Goal: Task Accomplishment & Management: Manage account settings

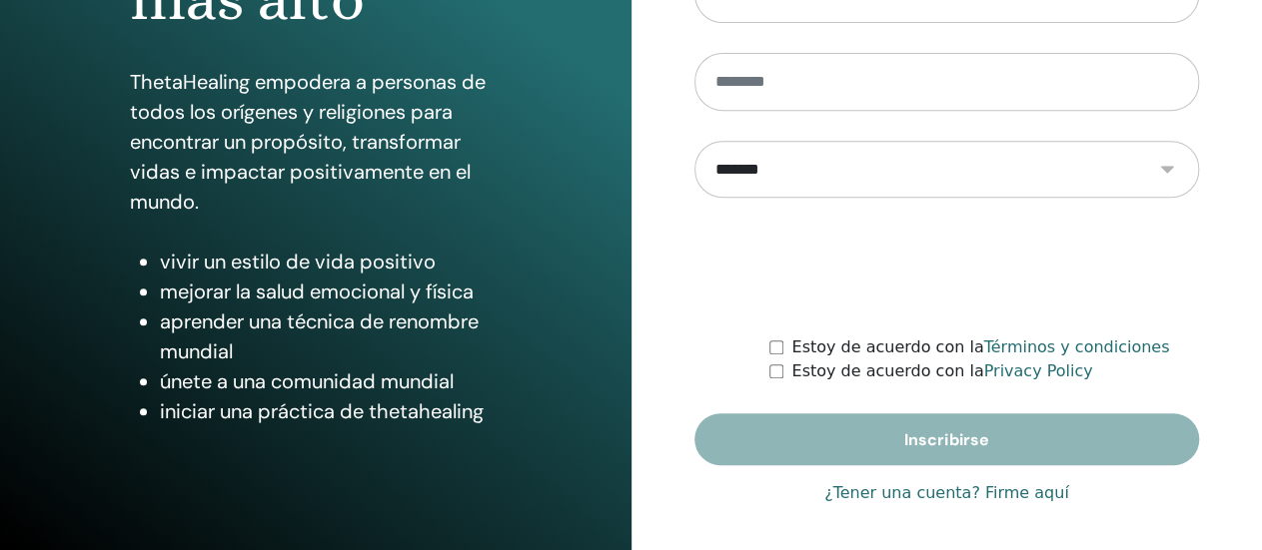
scroll to position [409, 0]
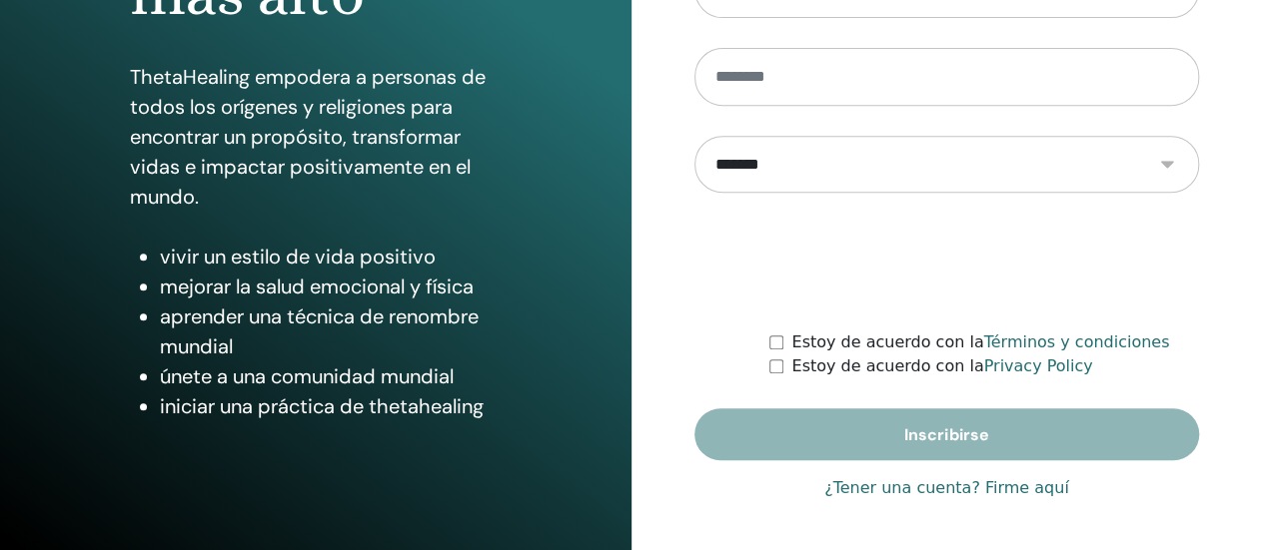
click at [886, 484] on link "¿Tener una cuenta? Firme aquí" at bounding box center [946, 488] width 245 height 24
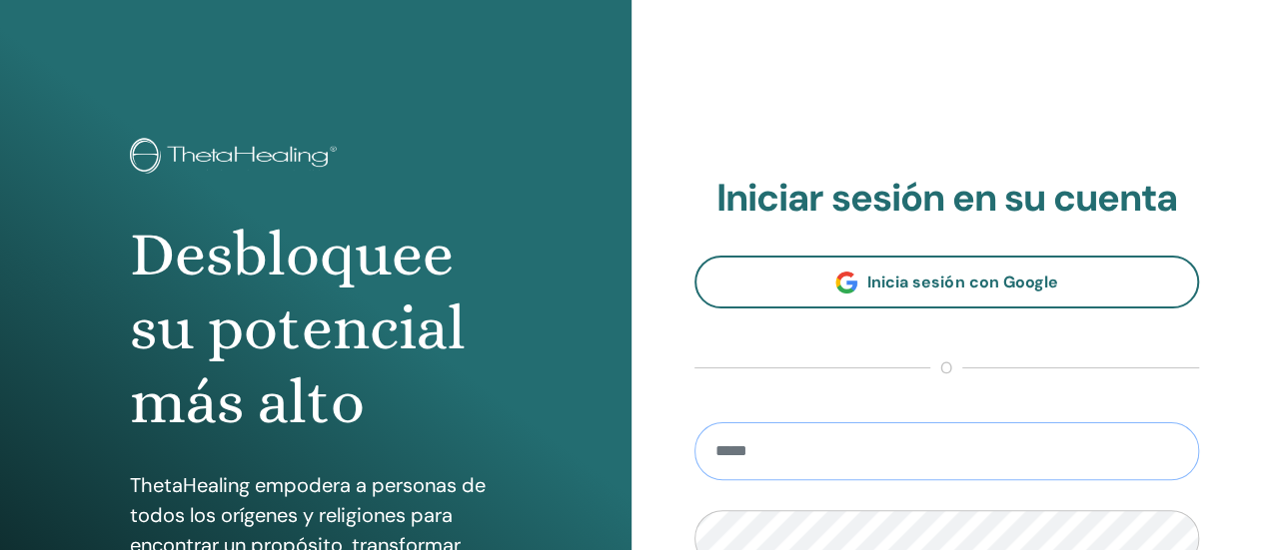
click at [939, 458] on input "email" at bounding box center [946, 452] width 505 height 58
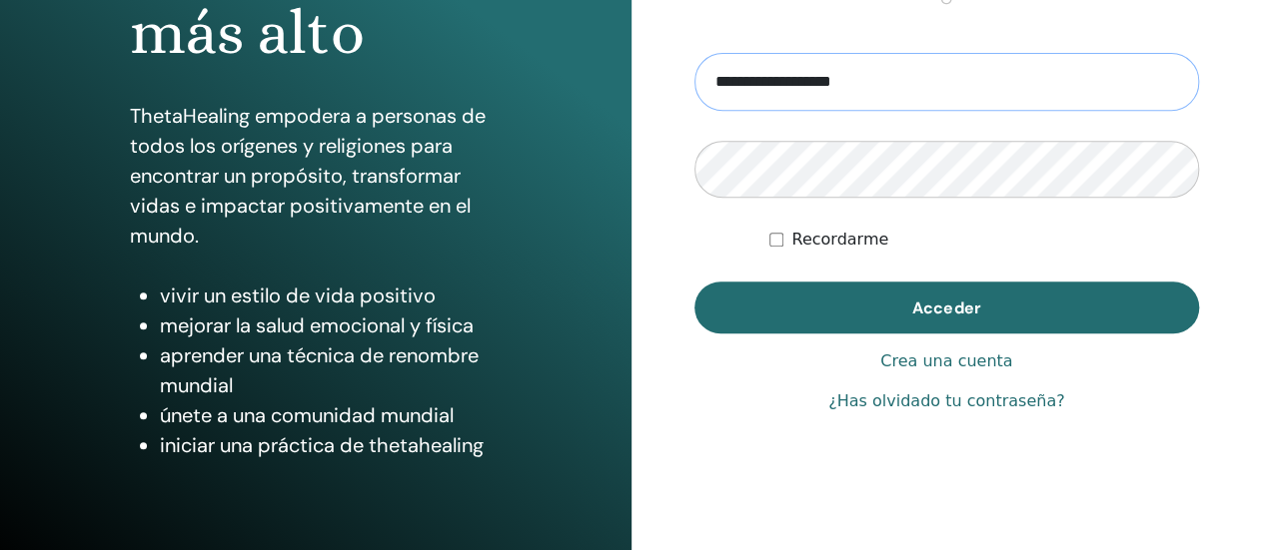
scroll to position [372, 0]
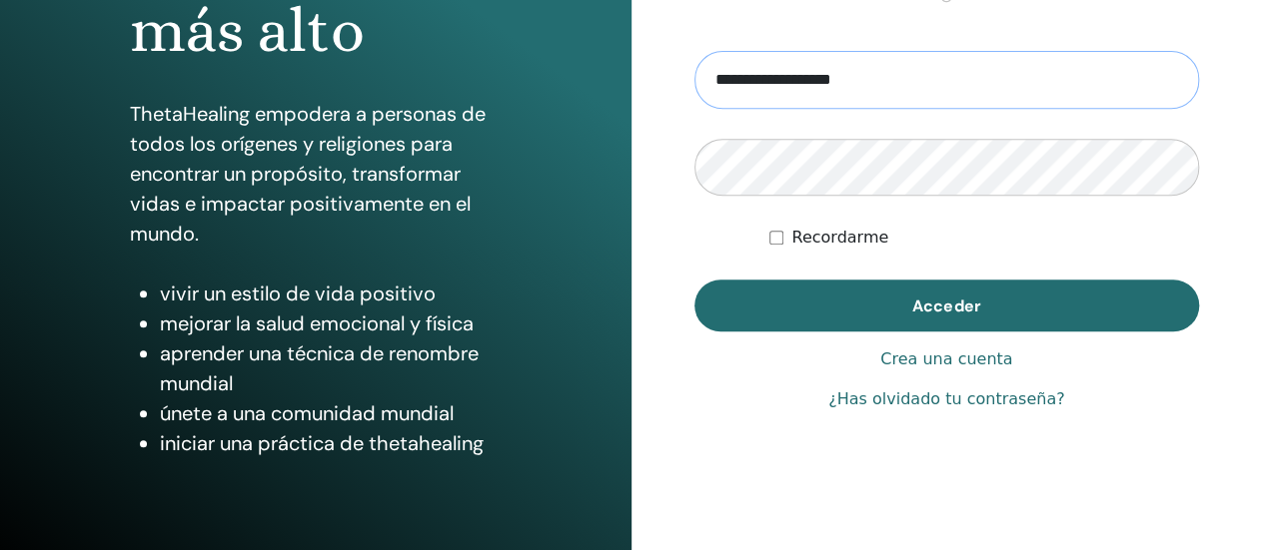
type input "**********"
click at [962, 400] on link "¿Has olvidado tu contraseña?" at bounding box center [946, 400] width 236 height 24
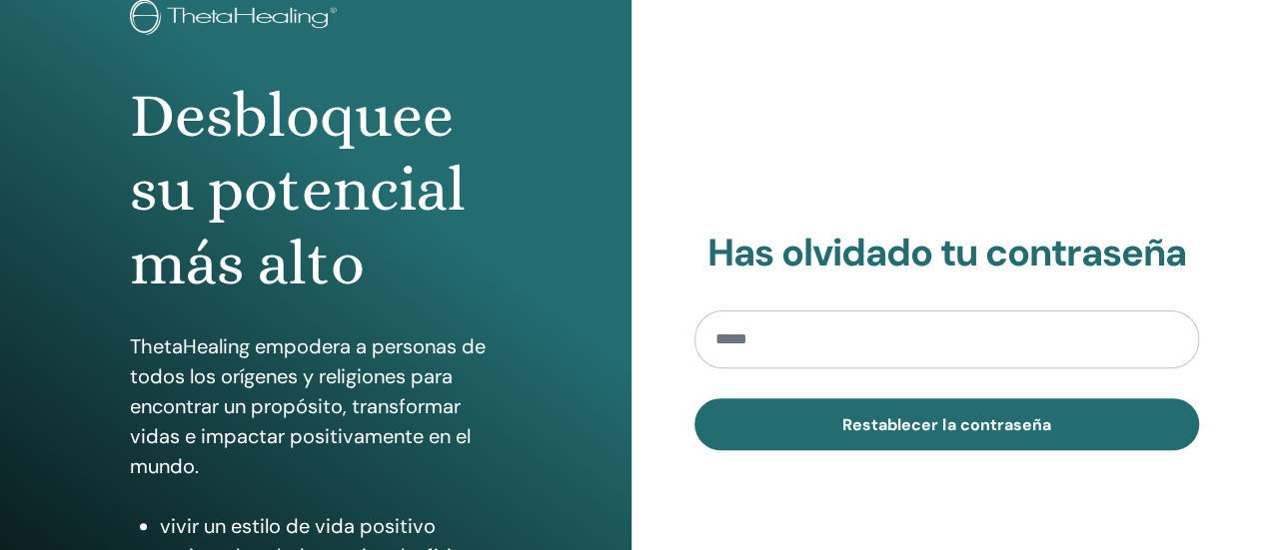
scroll to position [150, 0]
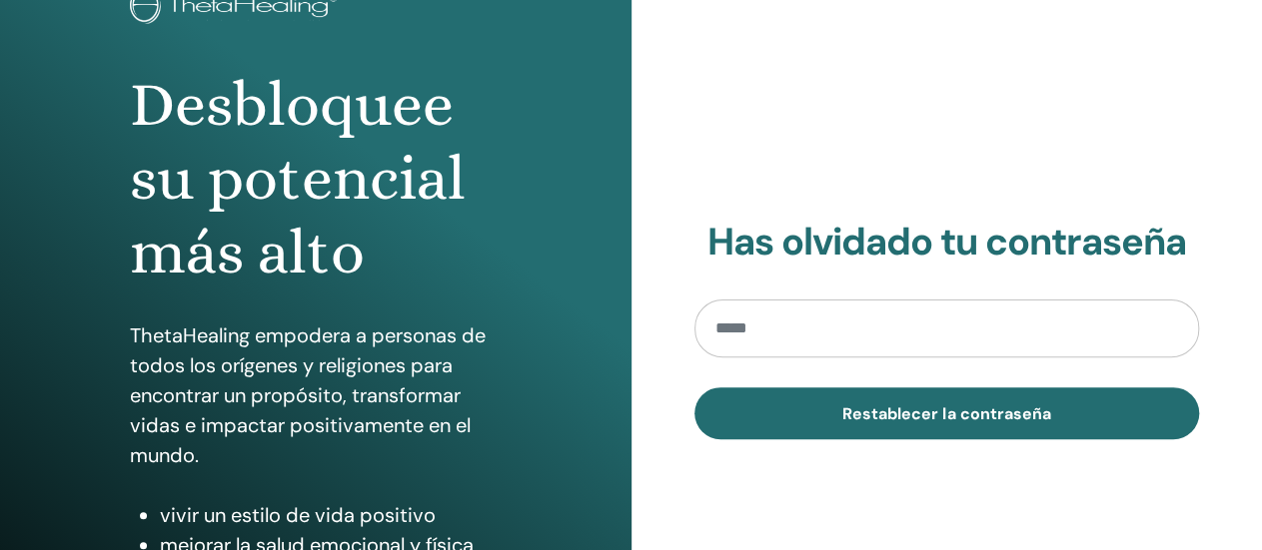
click at [881, 330] on input "email" at bounding box center [946, 329] width 505 height 58
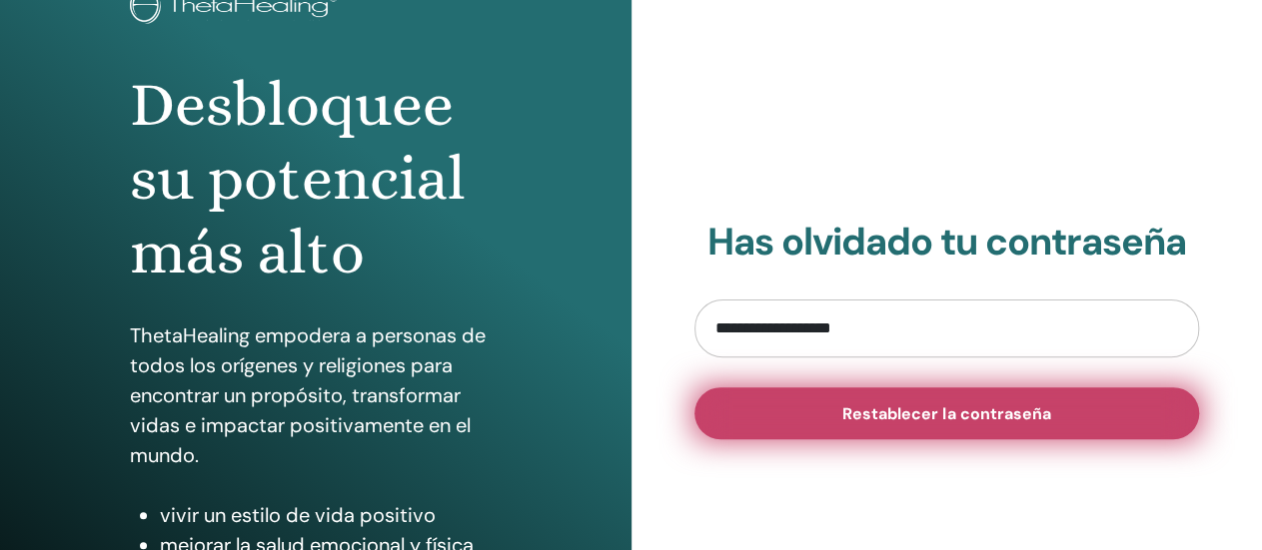
type input "**********"
click at [874, 410] on span "Restablecer la contraseña" at bounding box center [946, 414] width 208 height 21
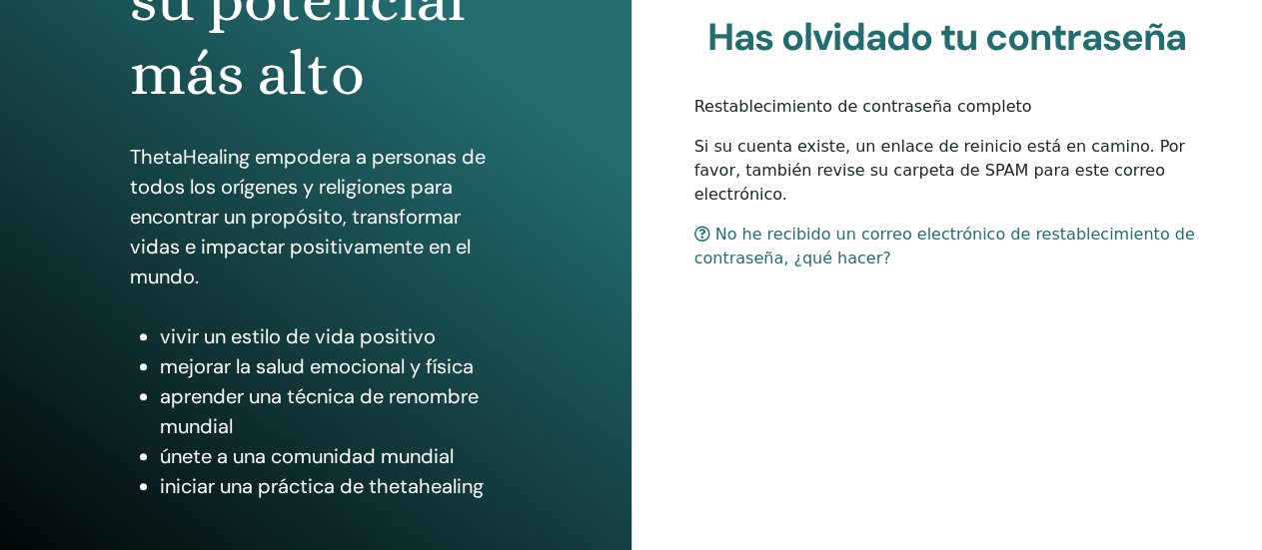
scroll to position [352, 0]
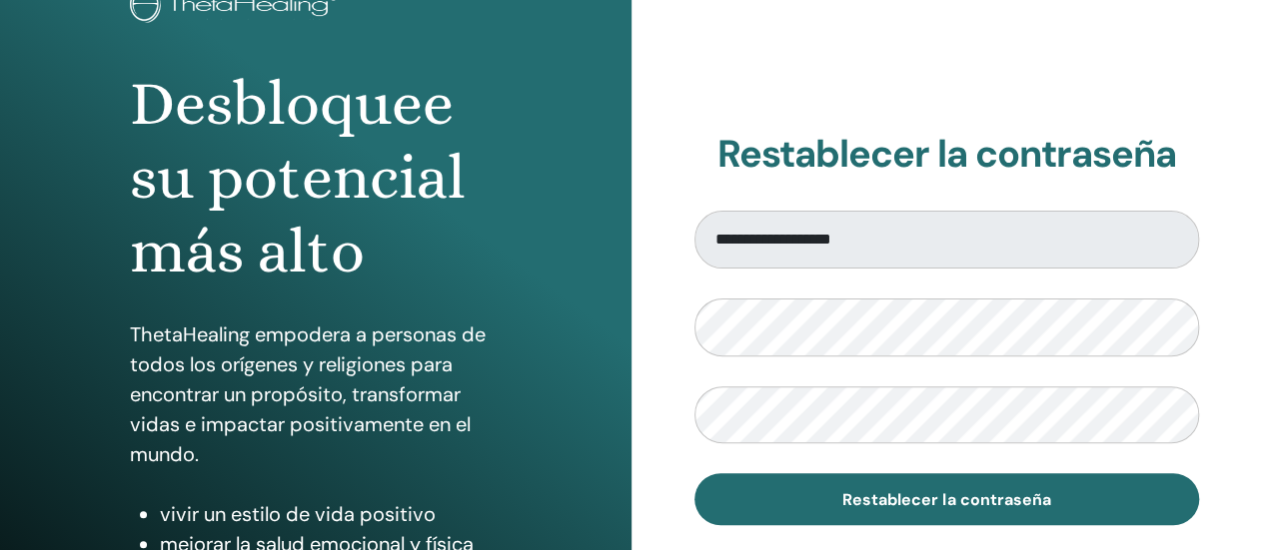
scroll to position [176, 0]
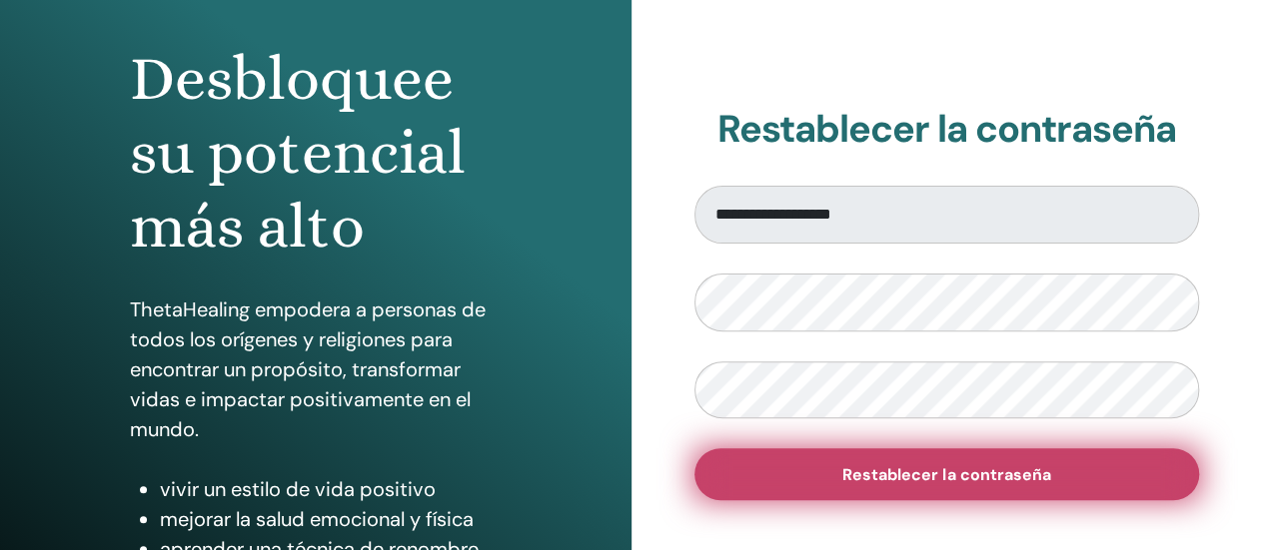
click at [932, 491] on button "Restablecer la contraseña" at bounding box center [946, 474] width 505 height 52
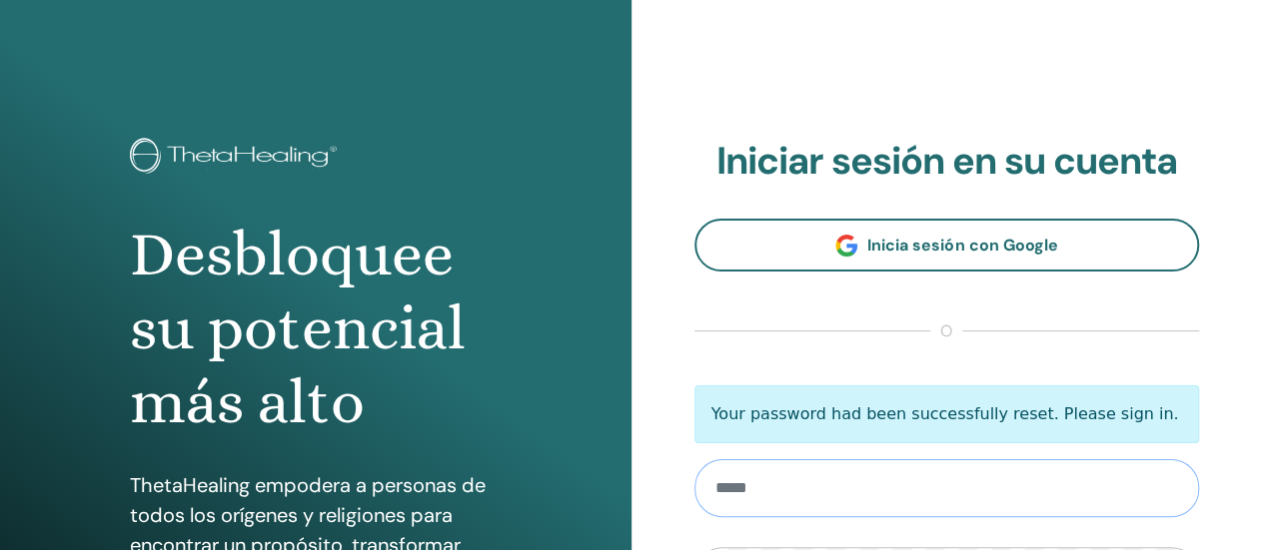
click at [806, 488] on input "email" at bounding box center [946, 488] width 505 height 58
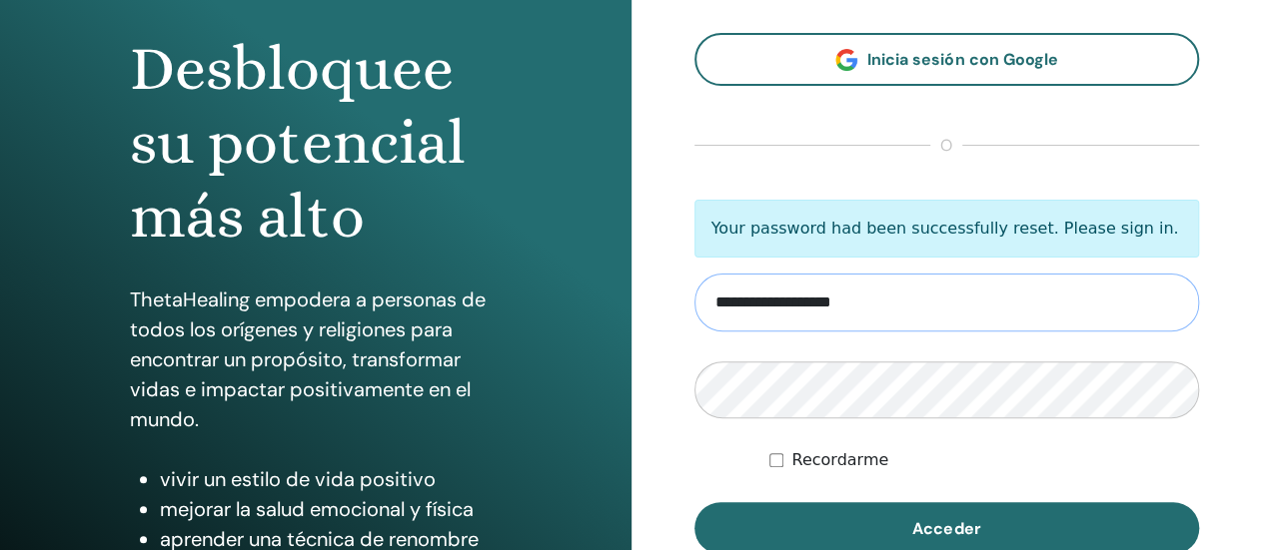
scroll to position [212, 0]
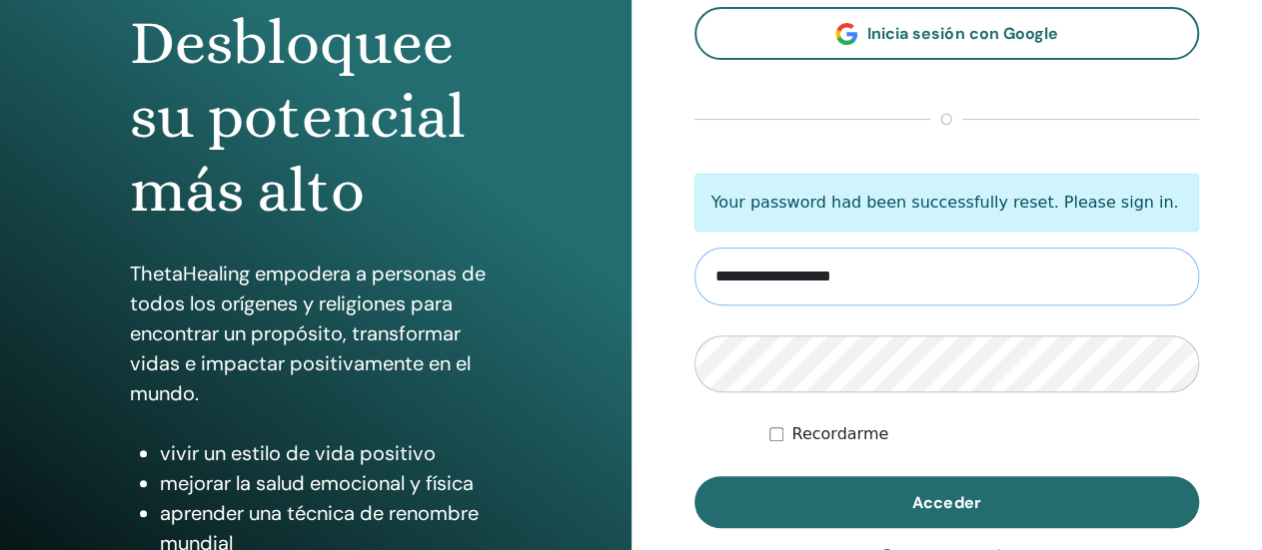
type input "**********"
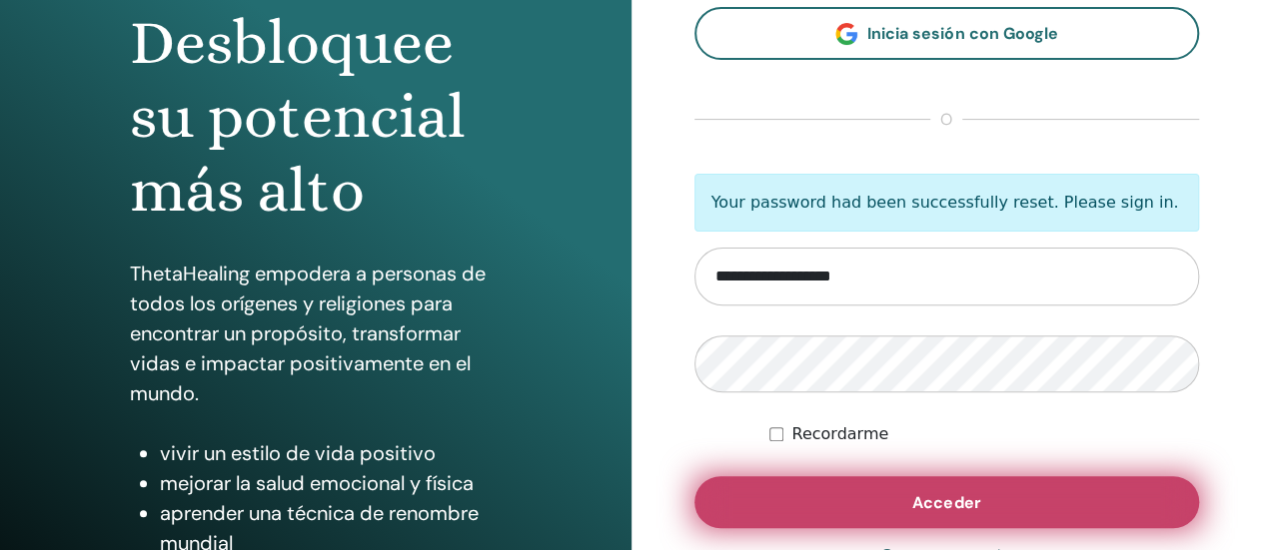
click at [824, 508] on button "Acceder" at bounding box center [946, 502] width 505 height 52
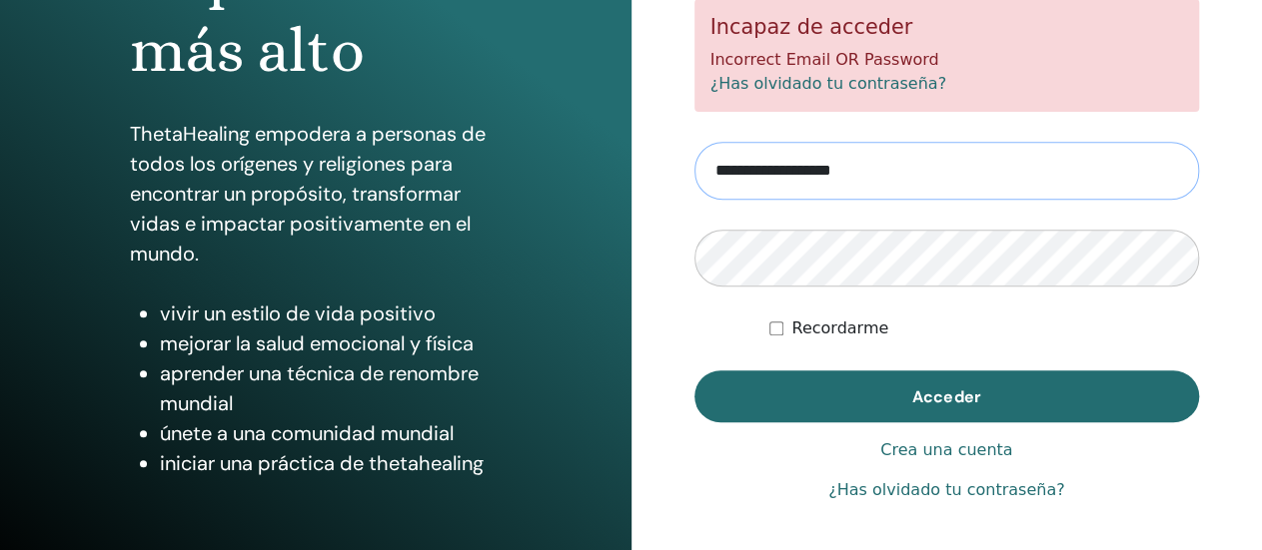
scroll to position [409, 0]
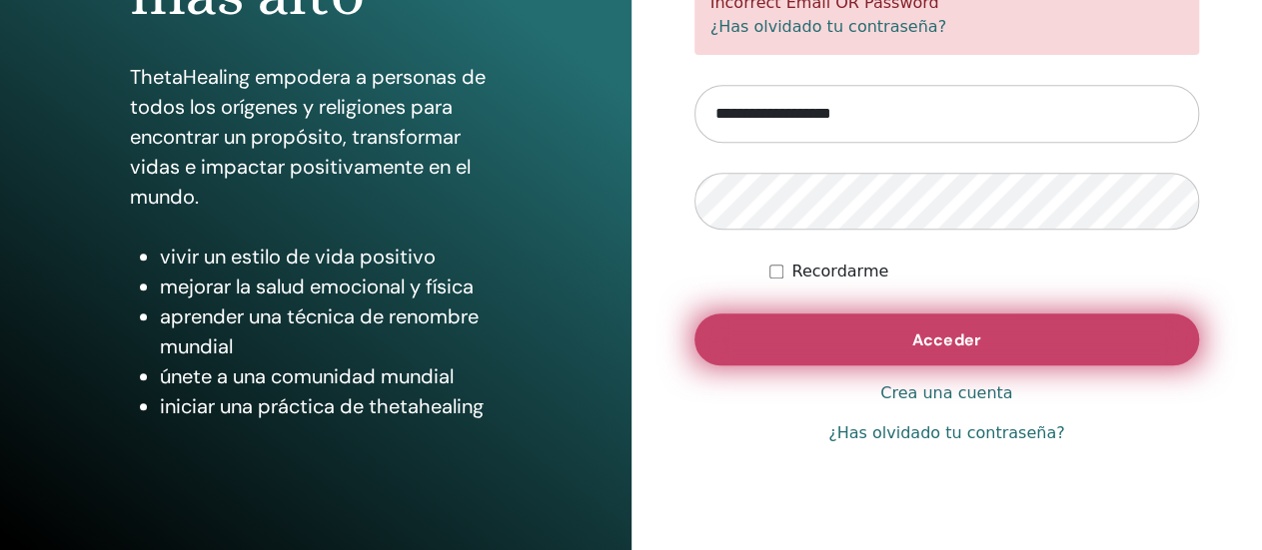
click at [891, 335] on button "Acceder" at bounding box center [946, 340] width 505 height 52
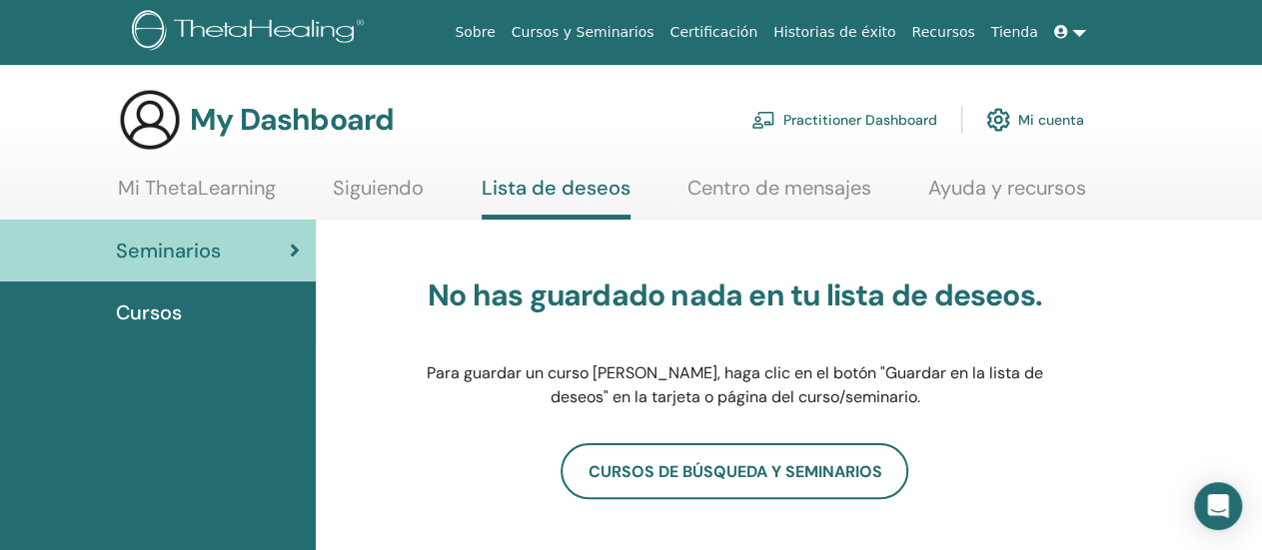
click at [1040, 121] on link "Mi cuenta" at bounding box center [1035, 120] width 98 height 44
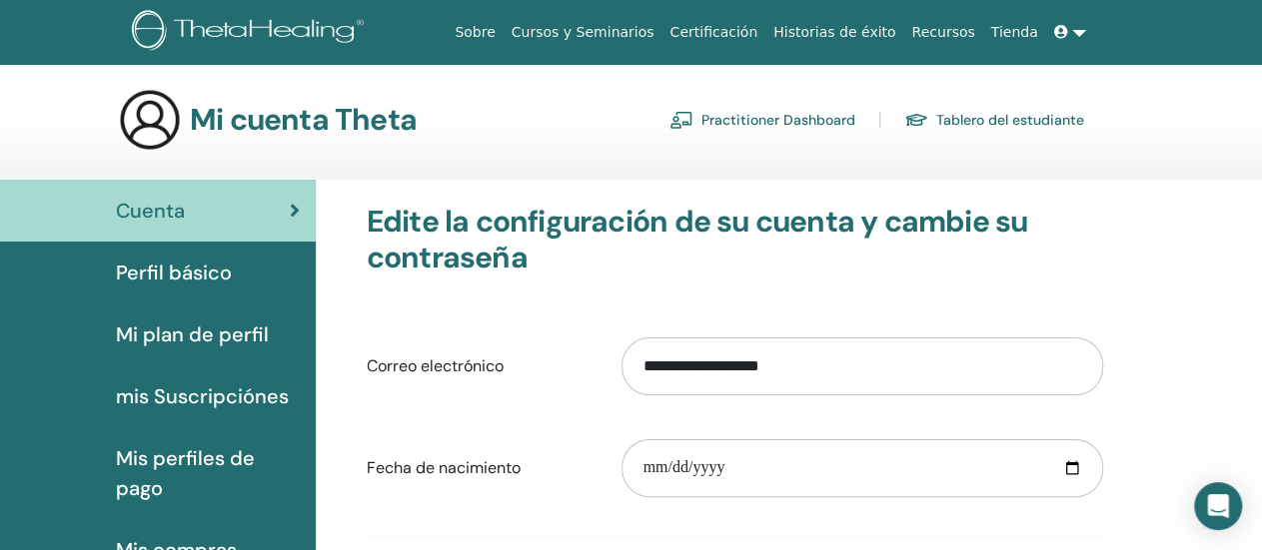
click at [160, 269] on span "Perfil básico" at bounding box center [174, 273] width 116 height 30
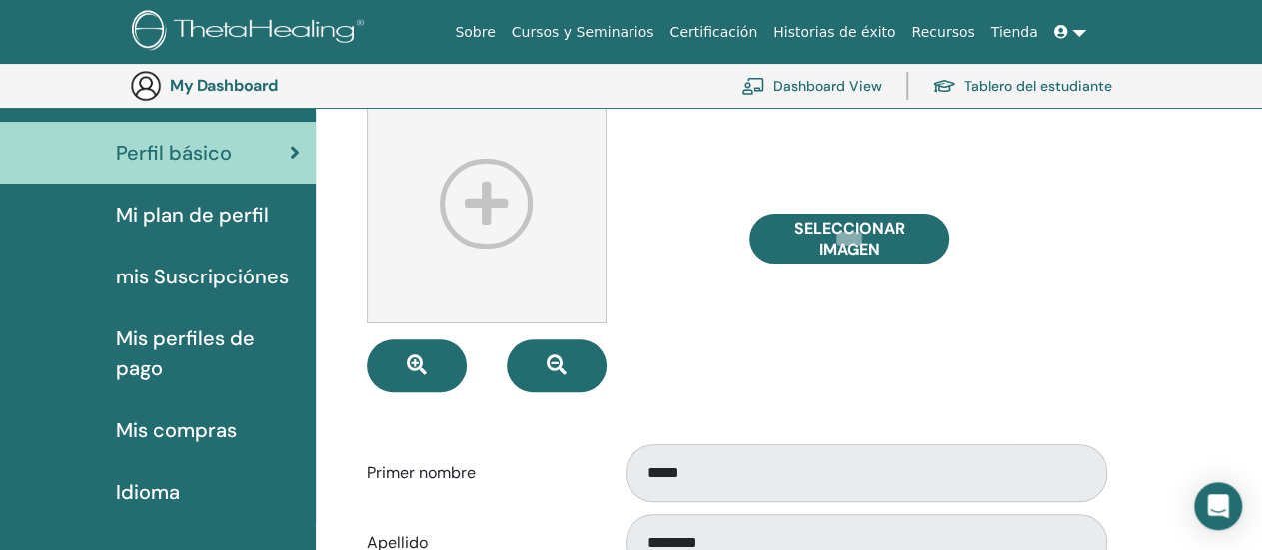
scroll to position [162, 0]
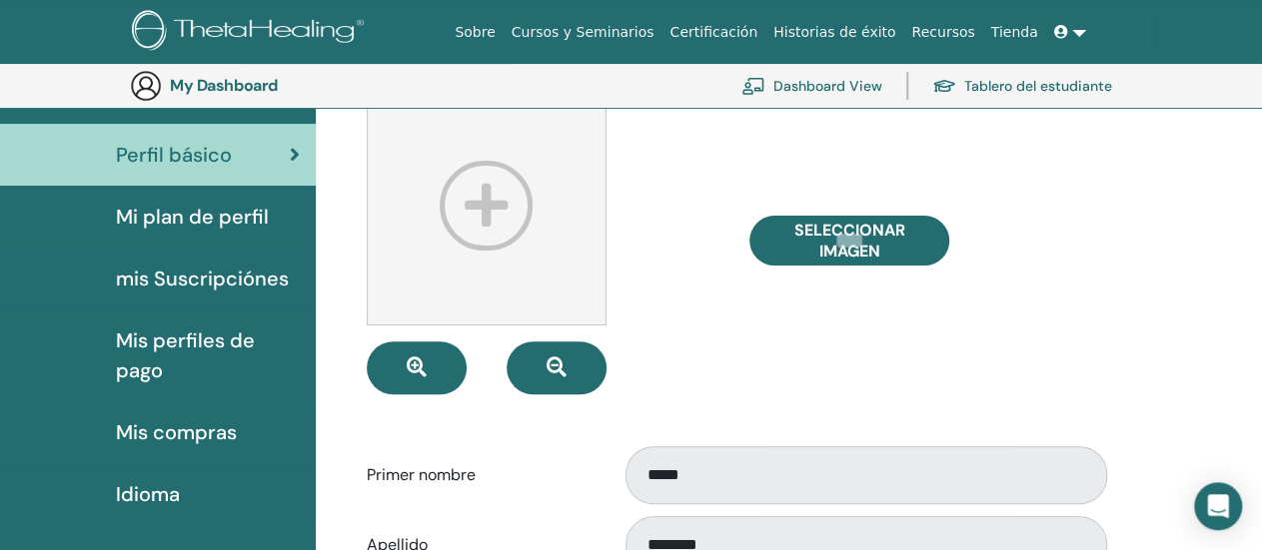
click at [183, 204] on span "Mi plan de perfil" at bounding box center [192, 217] width 153 height 30
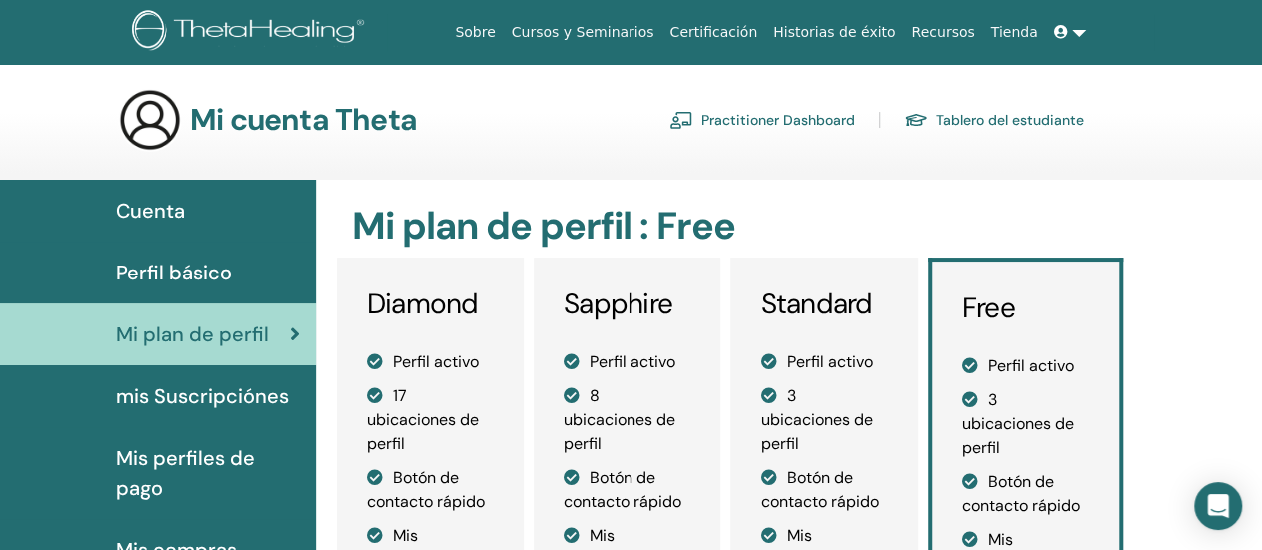
click at [157, 277] on span "Perfil básico" at bounding box center [174, 273] width 116 height 30
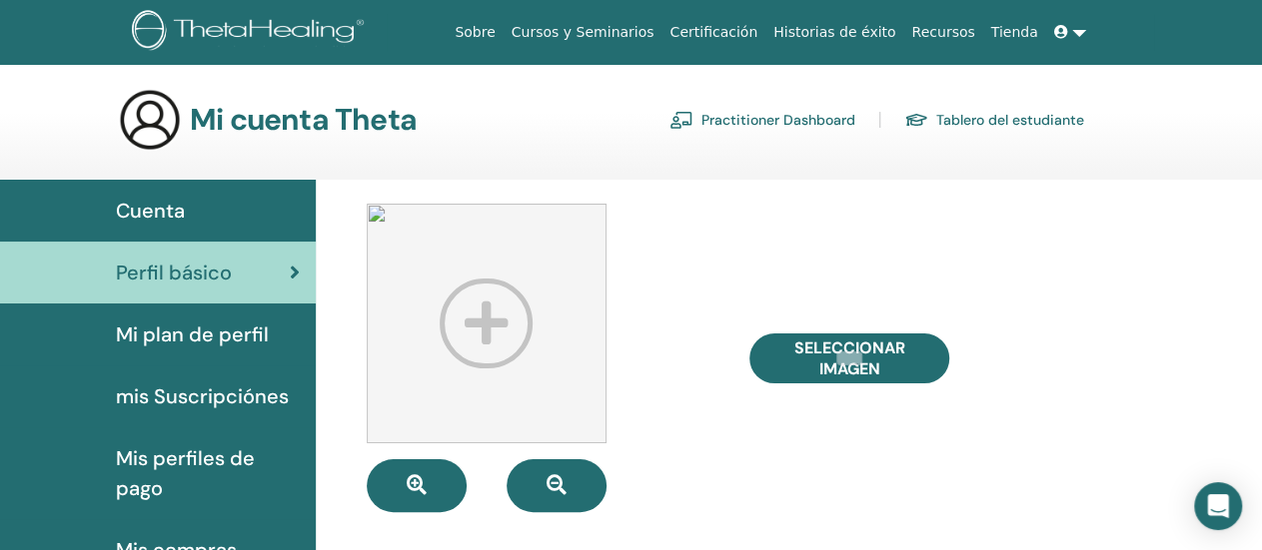
click at [47, 484] on div "Mis perfiles de pago" at bounding box center [158, 473] width 284 height 60
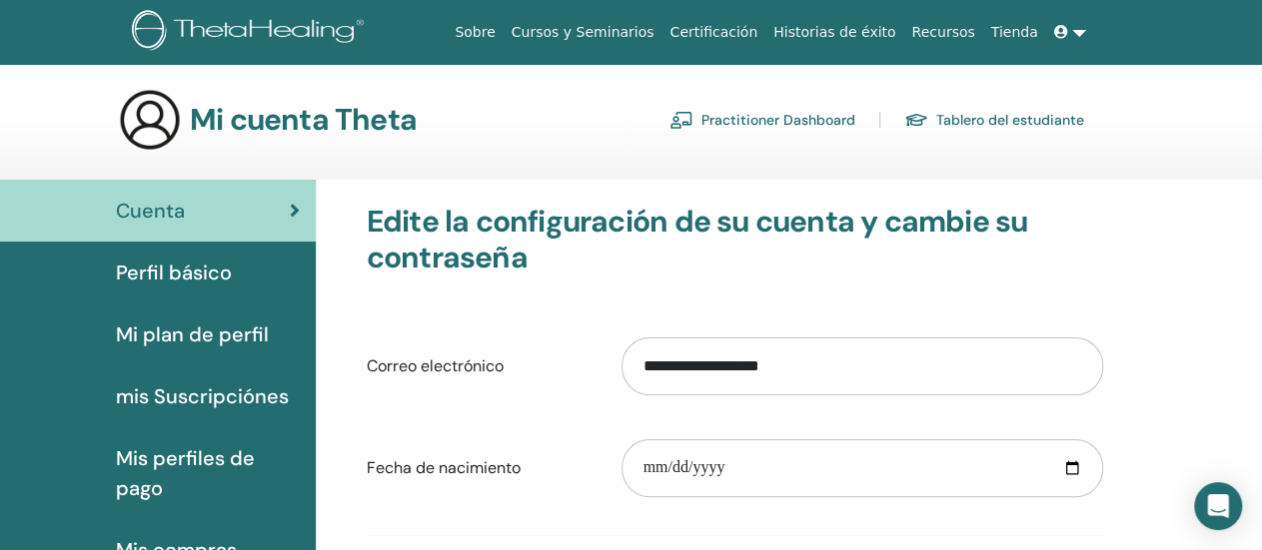
click at [151, 277] on span "Perfil básico" at bounding box center [174, 273] width 116 height 30
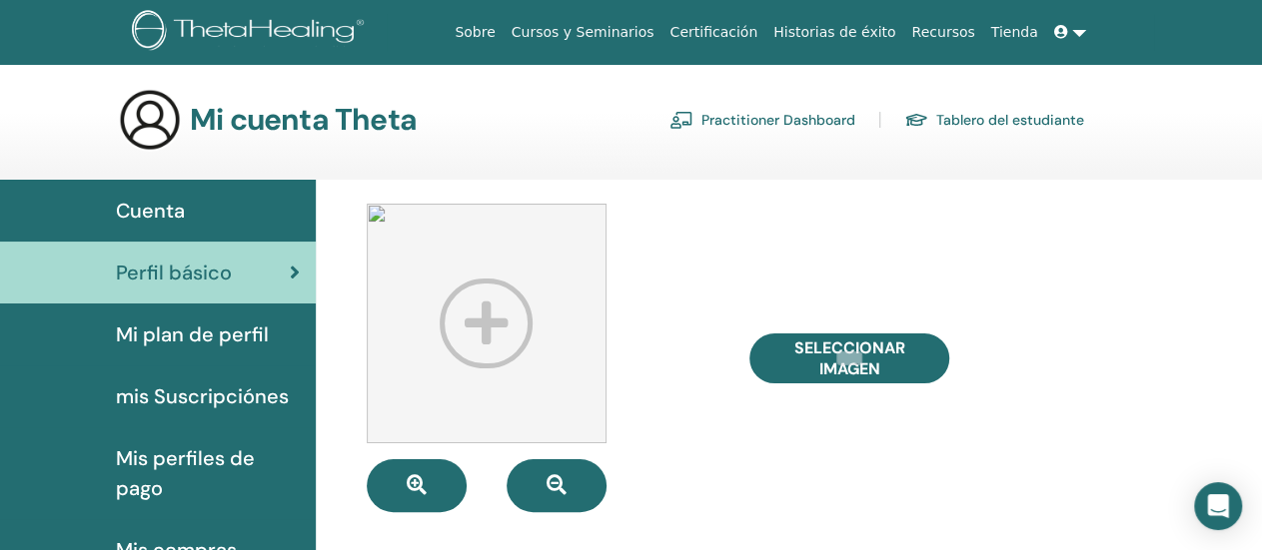
click at [137, 338] on span "Mi plan de perfil" at bounding box center [192, 335] width 153 height 30
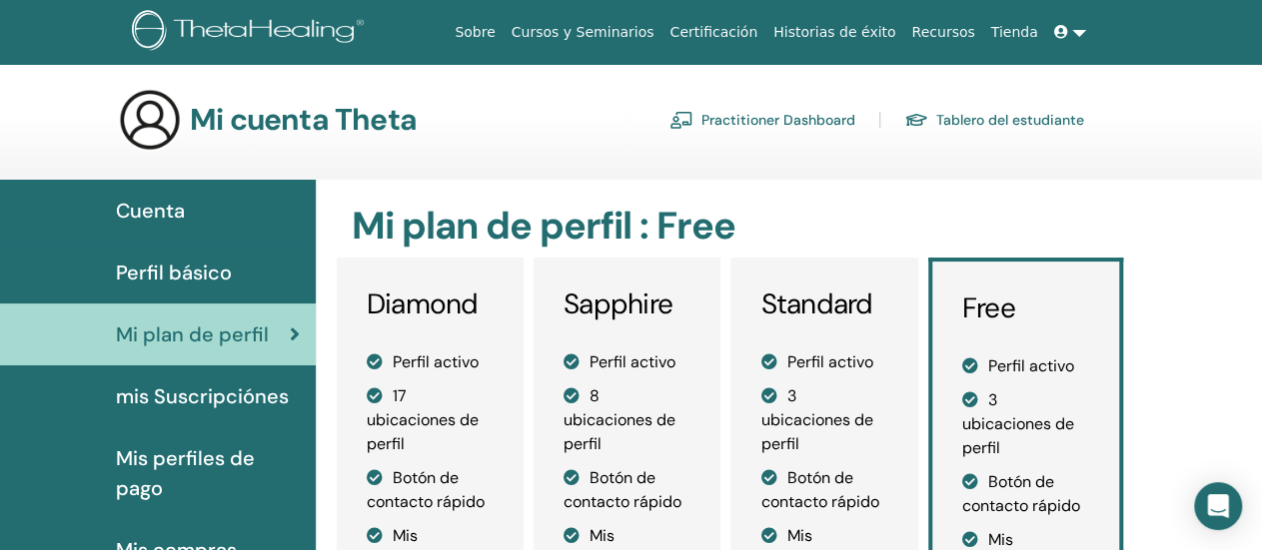
click at [168, 265] on span "Perfil básico" at bounding box center [174, 273] width 116 height 30
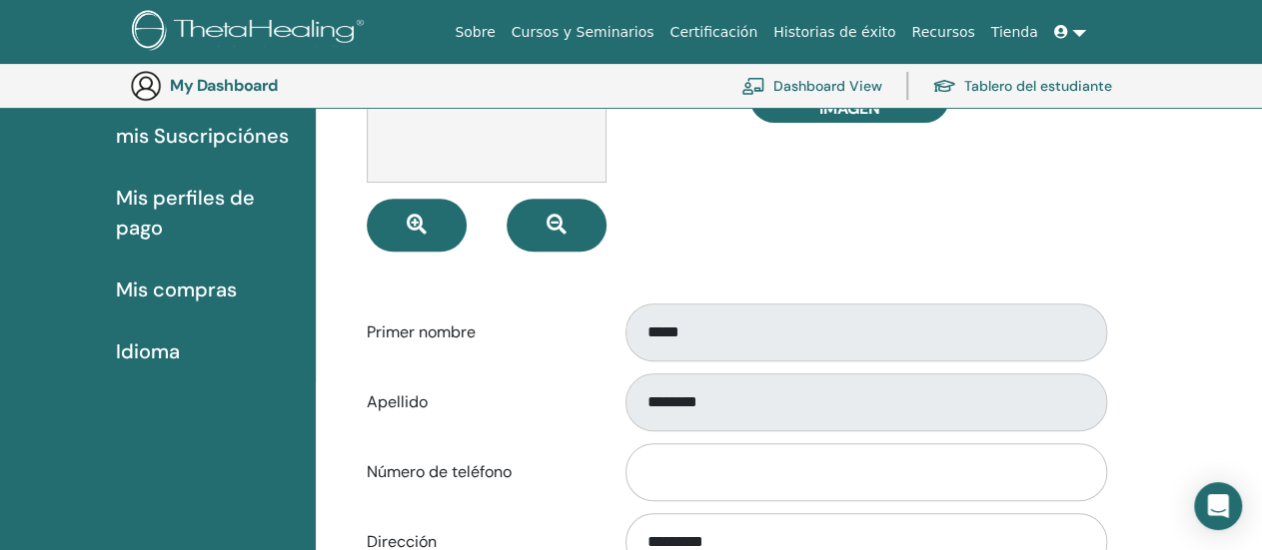
scroll to position [298, 0]
